Goal: Book appointment/travel/reservation

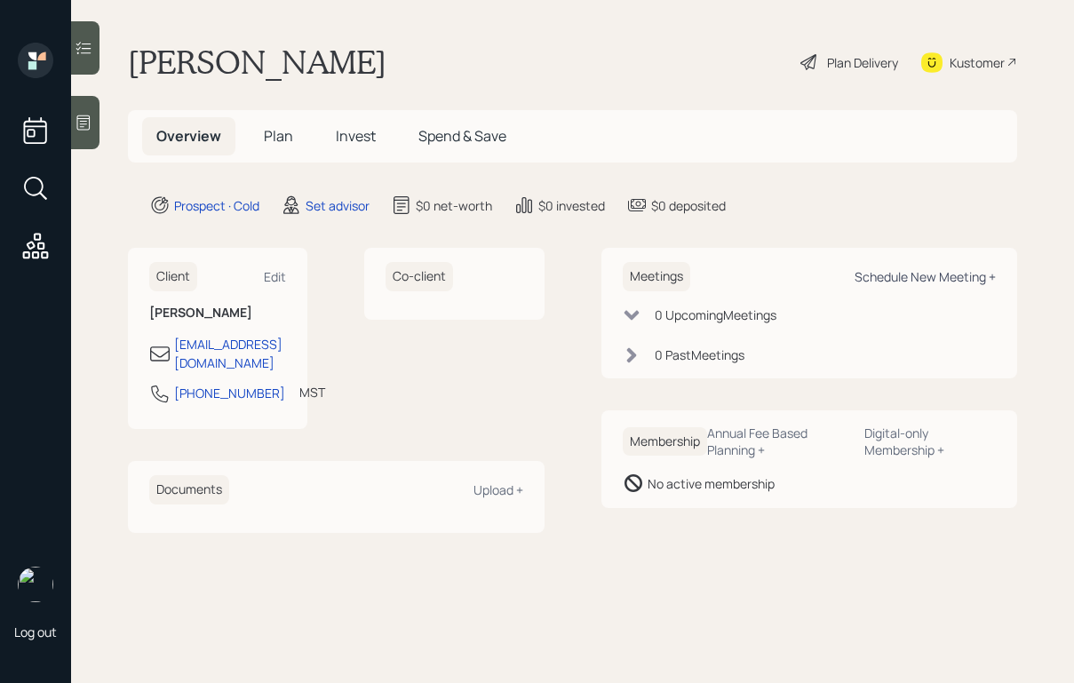
click at [908, 270] on div "Schedule New Meeting +" at bounding box center [924, 276] width 141 height 17
select select "round-[PERSON_NAME]"
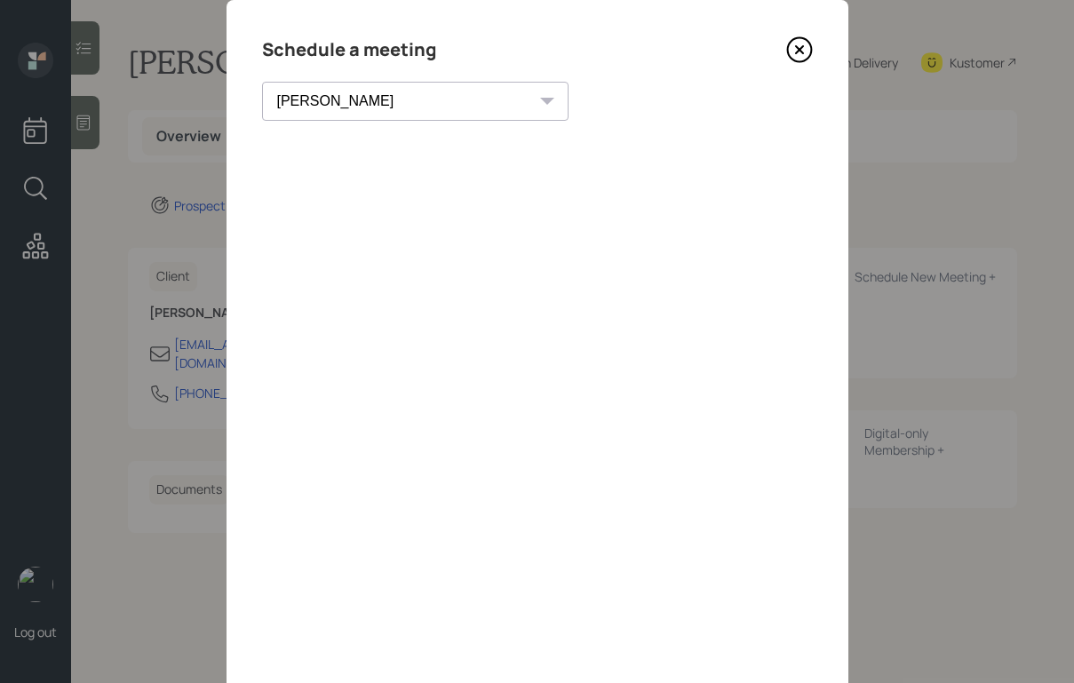
scroll to position [17, 0]
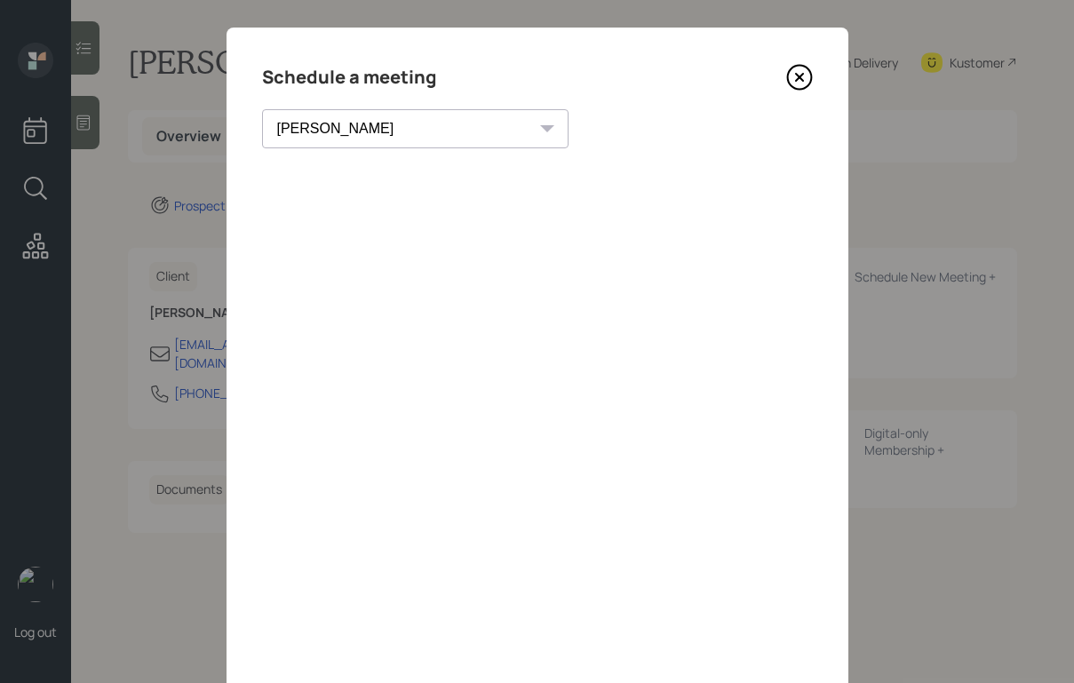
click at [797, 73] on icon at bounding box center [799, 77] width 27 height 27
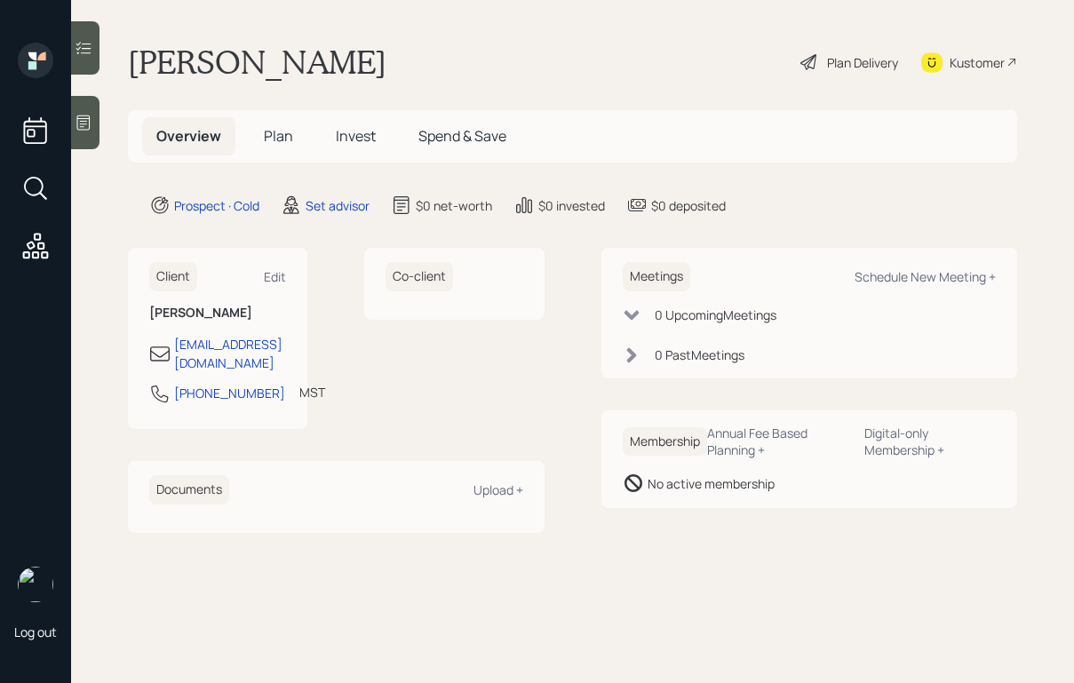
click at [88, 119] on icon at bounding box center [84, 123] width 18 height 18
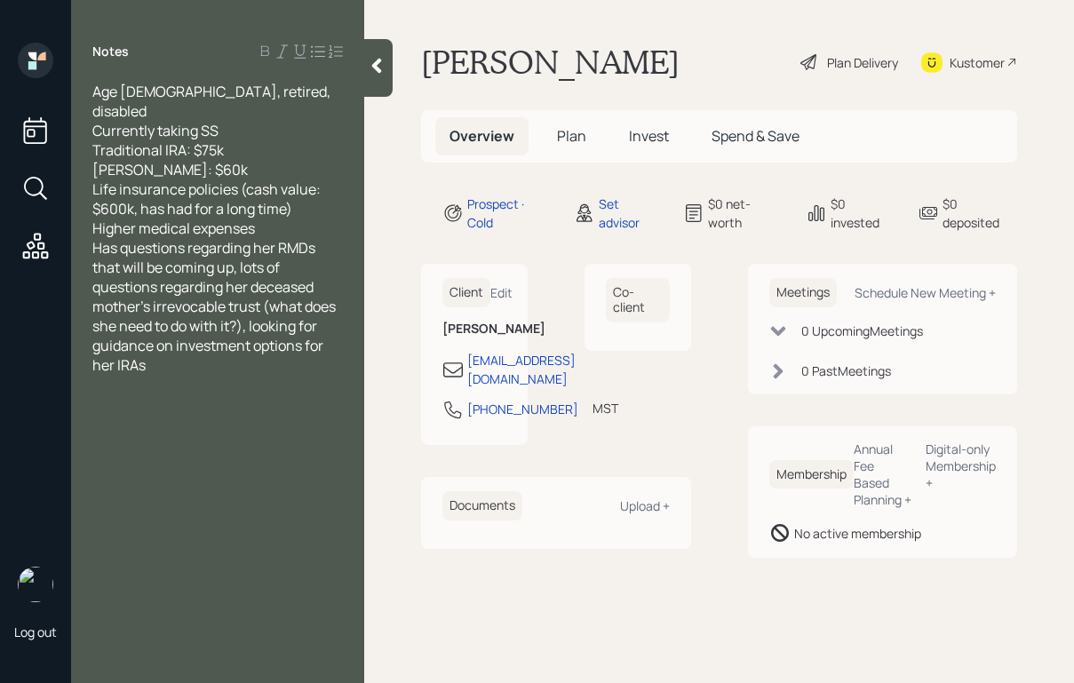
click at [291, 218] on div "Higher medical expenses" at bounding box center [217, 228] width 250 height 20
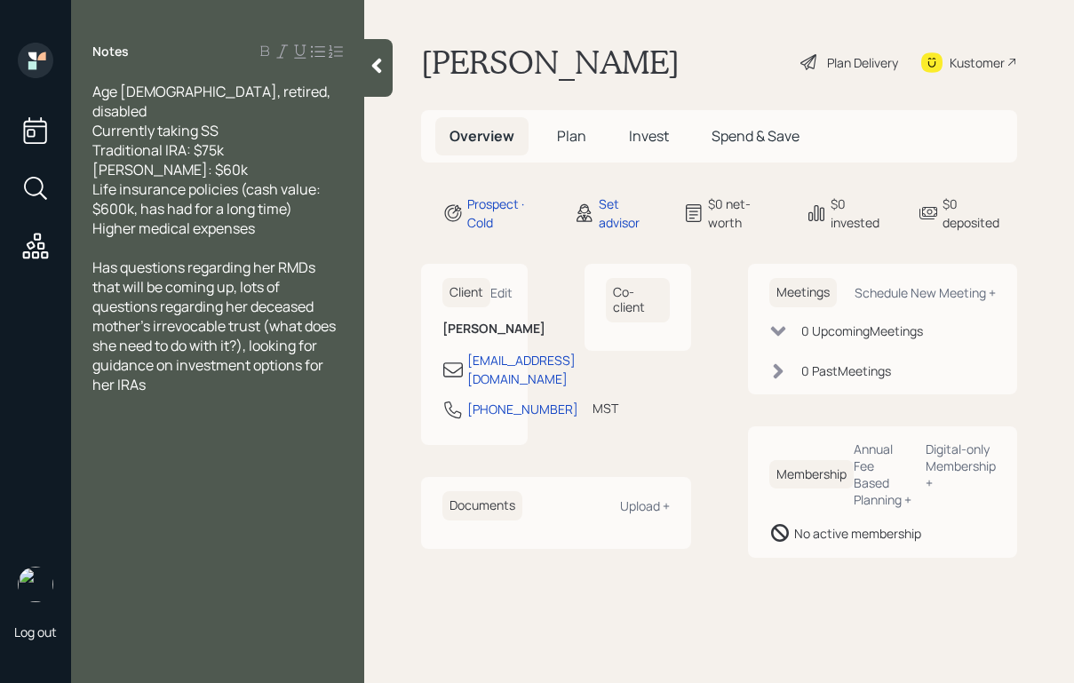
click at [376, 77] on div at bounding box center [378, 68] width 28 height 58
